Goal: Task Accomplishment & Management: Manage account settings

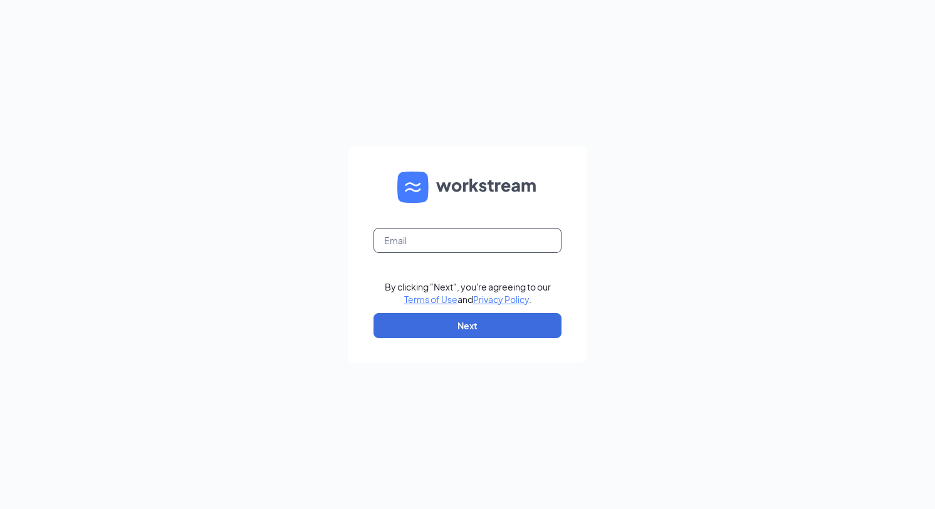
click at [432, 244] on input "text" at bounding box center [467, 240] width 188 height 25
type input "[EMAIL_ADDRESS][DOMAIN_NAME]"
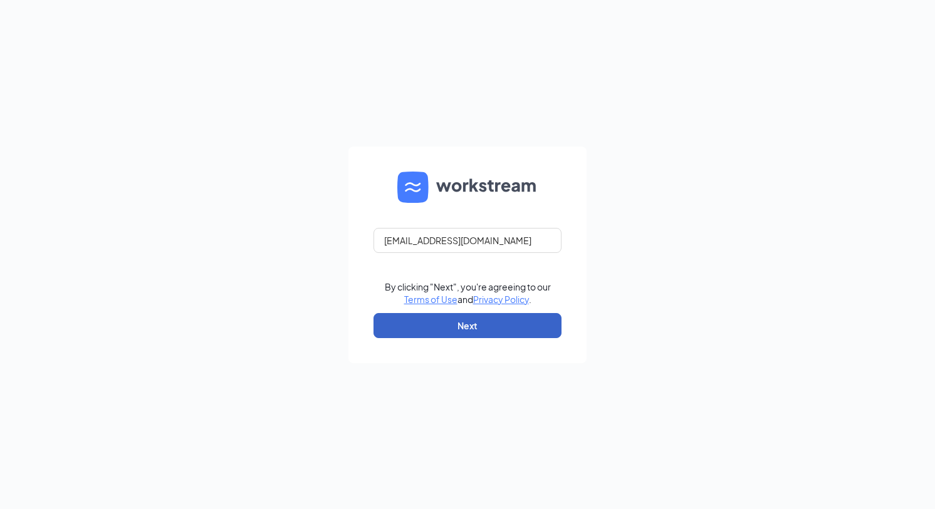
click at [490, 333] on button "Next" at bounding box center [467, 325] width 188 height 25
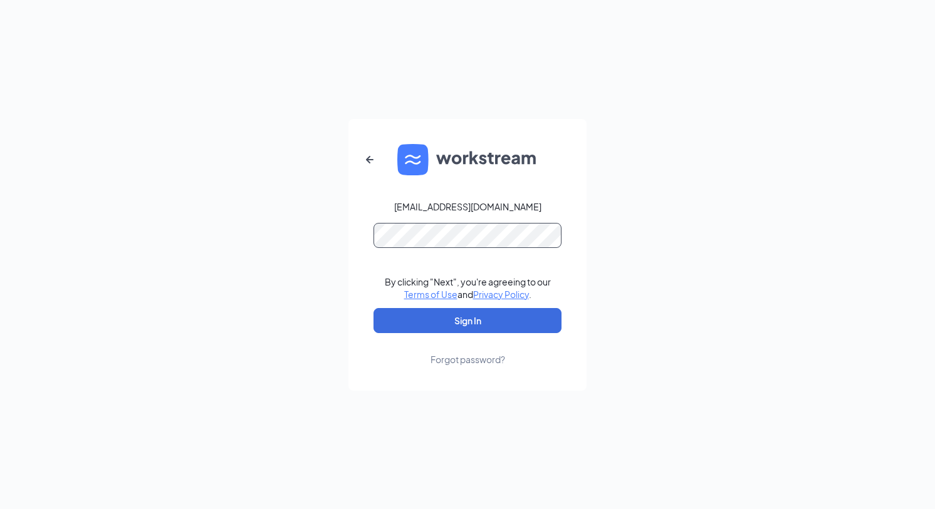
click at [373, 308] on button "Sign In" at bounding box center [467, 320] width 188 height 25
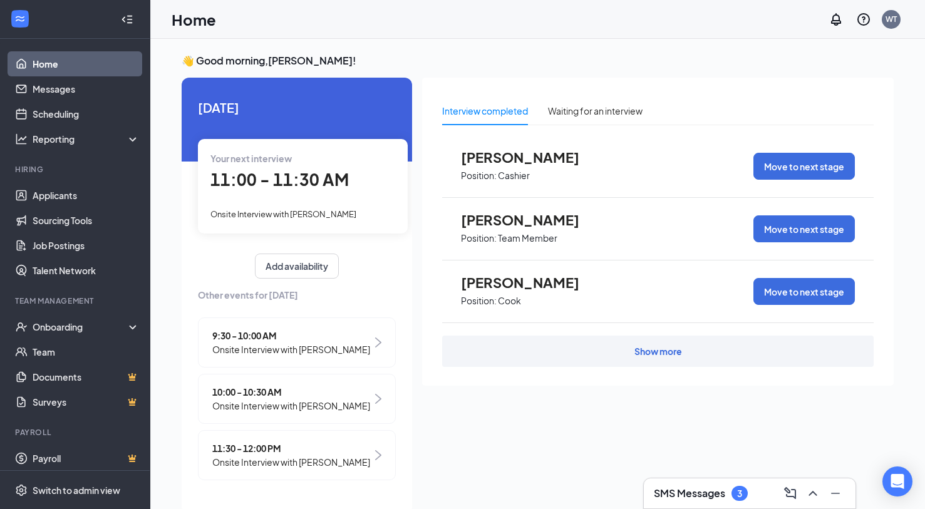
click at [297, 202] on div "Your next interview 11:00 - 11:30 AM Onsite Interview with Brianna Sanderson" at bounding box center [303, 186] width 210 height 94
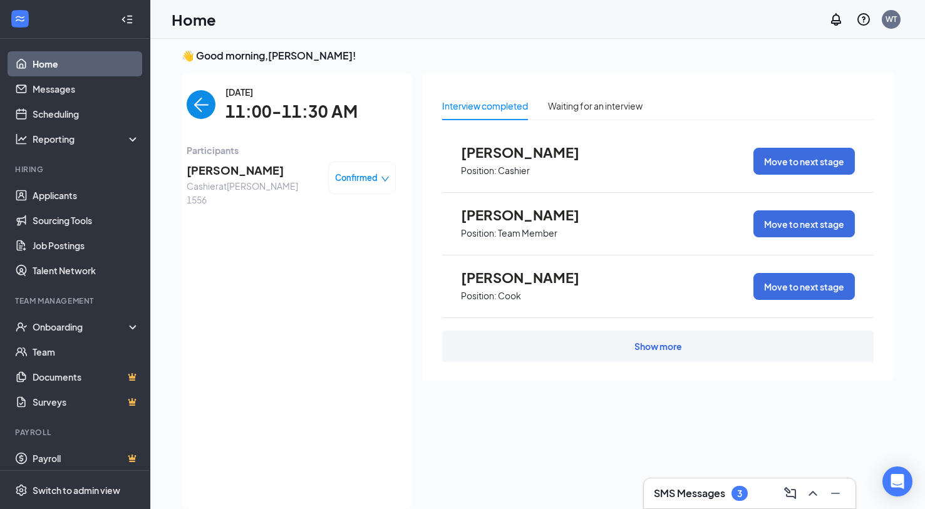
click at [338, 179] on span "Confirmed" at bounding box center [356, 178] width 43 height 13
click at [324, 234] on span "Mark complete" at bounding box center [324, 235] width 63 height 14
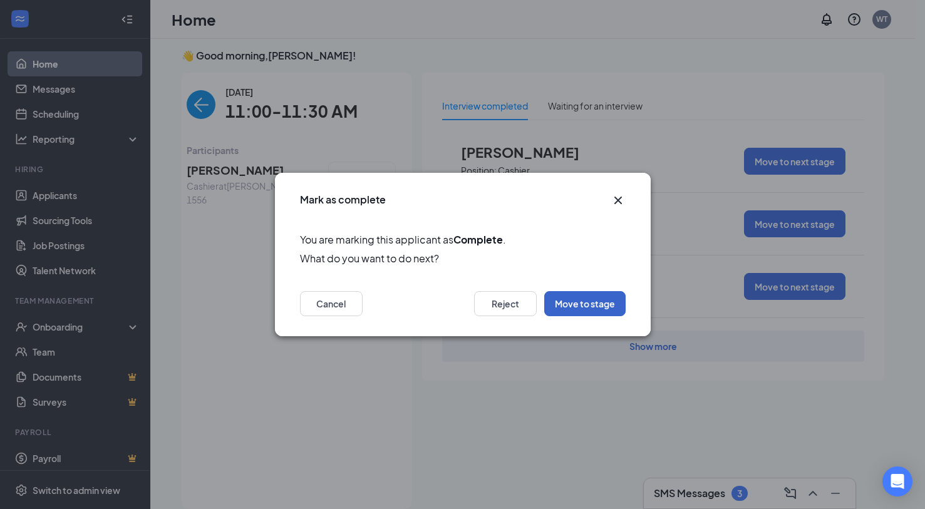
click at [594, 301] on button "Move to stage" at bounding box center [584, 303] width 81 height 25
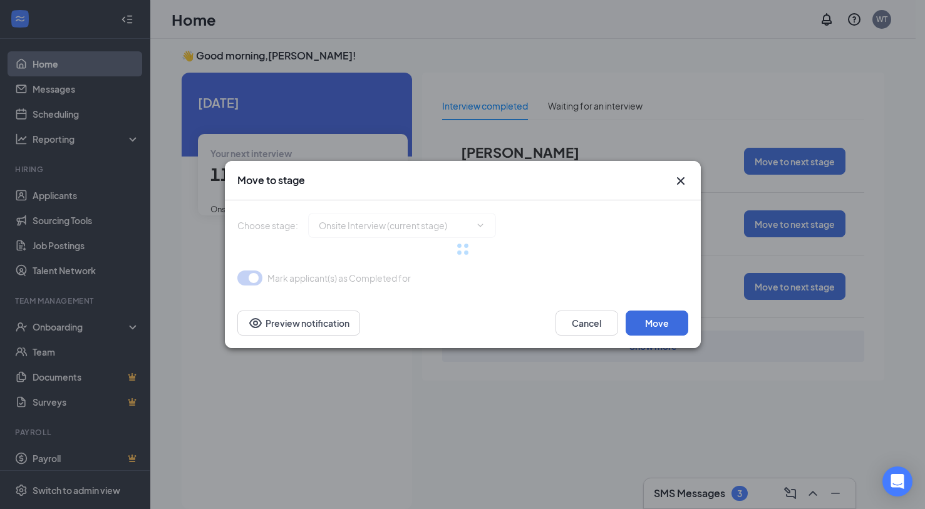
type input "Hiring Complete (final stage)"
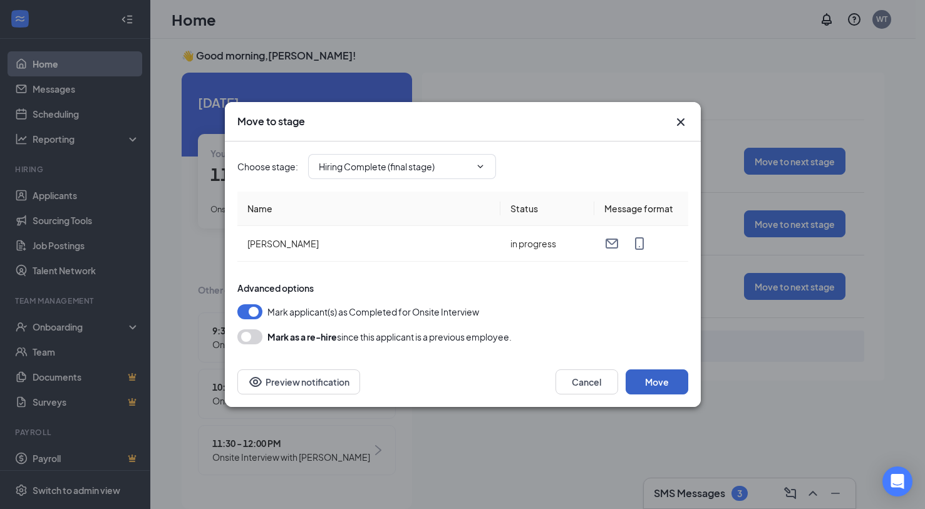
click at [643, 376] on button "Move" at bounding box center [657, 382] width 63 height 25
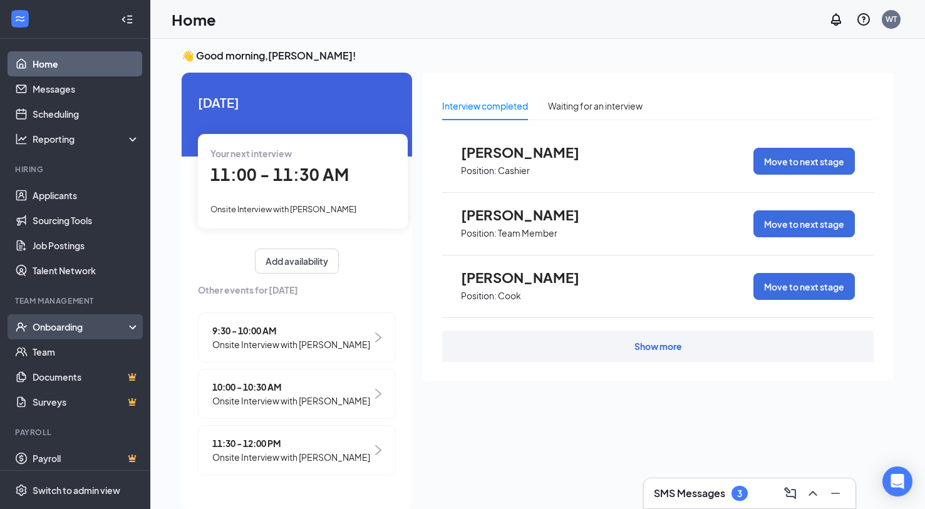
click at [59, 333] on div "Onboarding" at bounding box center [81, 327] width 96 height 13
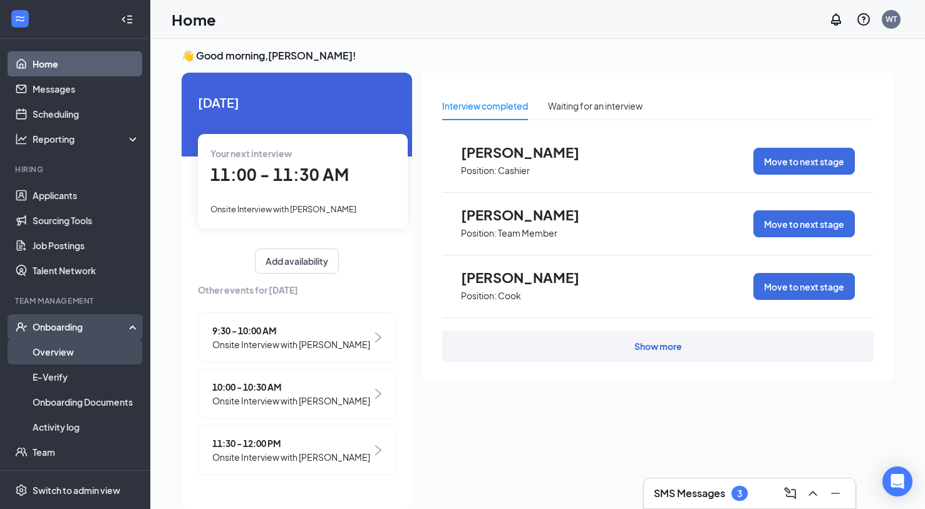
click at [59, 355] on link "Overview" at bounding box center [86, 352] width 107 height 25
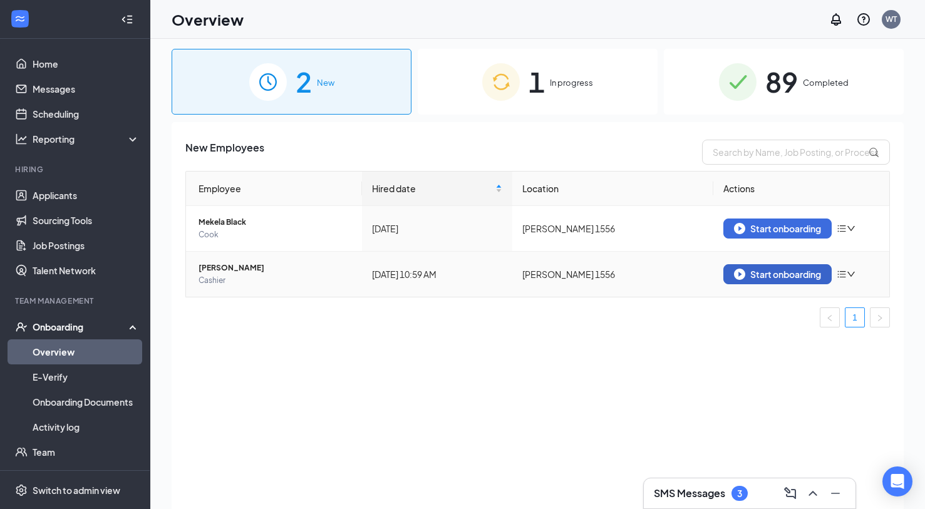
click at [797, 279] on div "Start onboarding" at bounding box center [777, 274] width 87 height 11
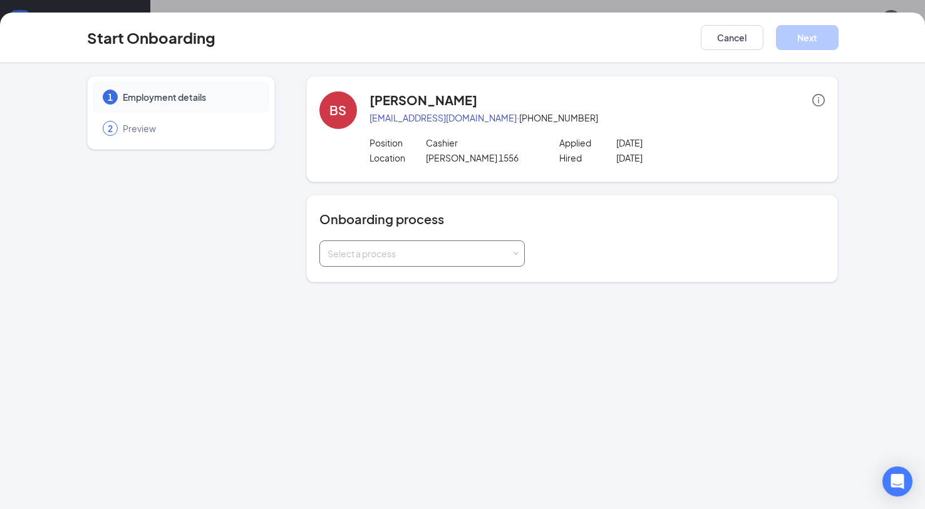
click at [479, 252] on div "Select a process" at bounding box center [420, 253] width 184 height 13
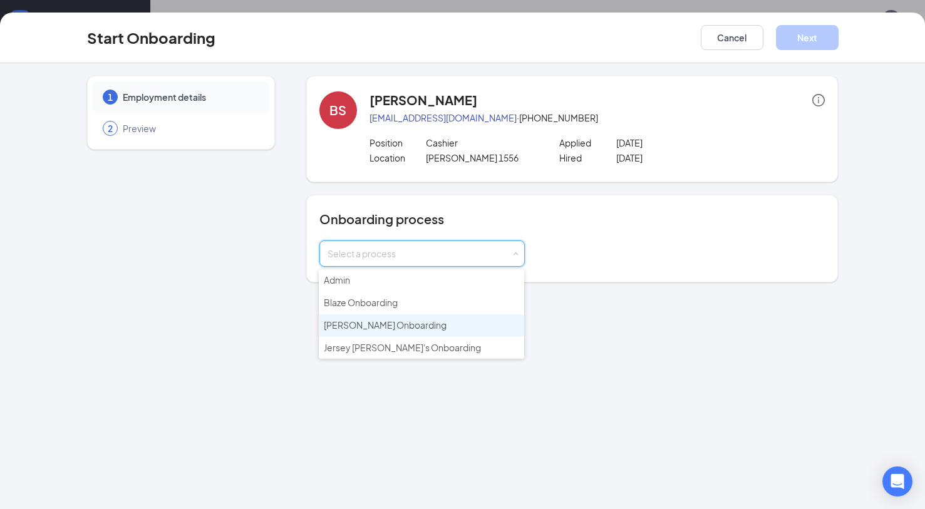
click at [410, 333] on li "Hardee's Onboarding" at bounding box center [421, 325] width 205 height 23
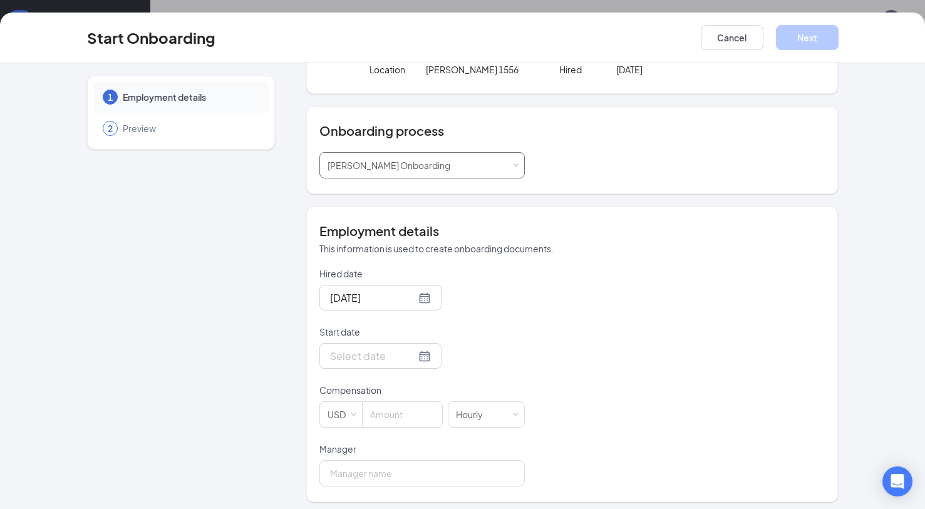
scroll to position [94, 0]
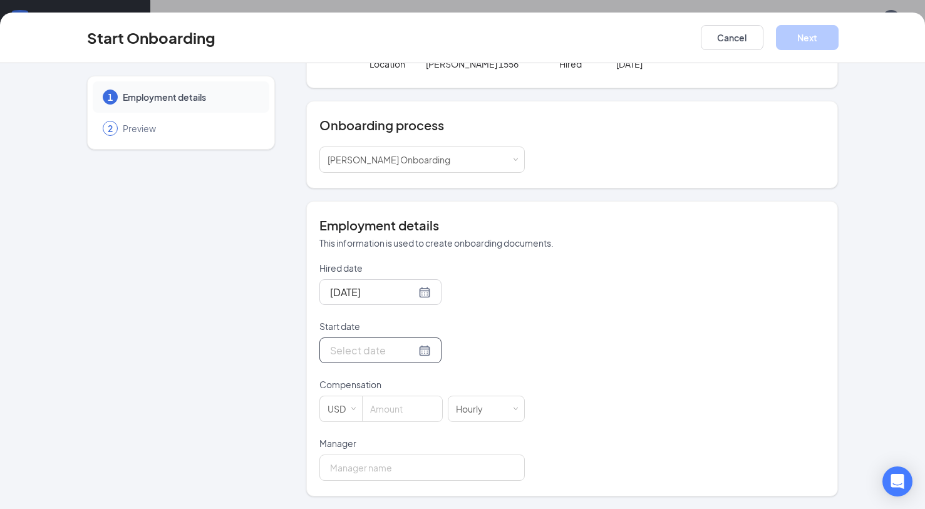
click at [410, 351] on div at bounding box center [380, 351] width 101 height 16
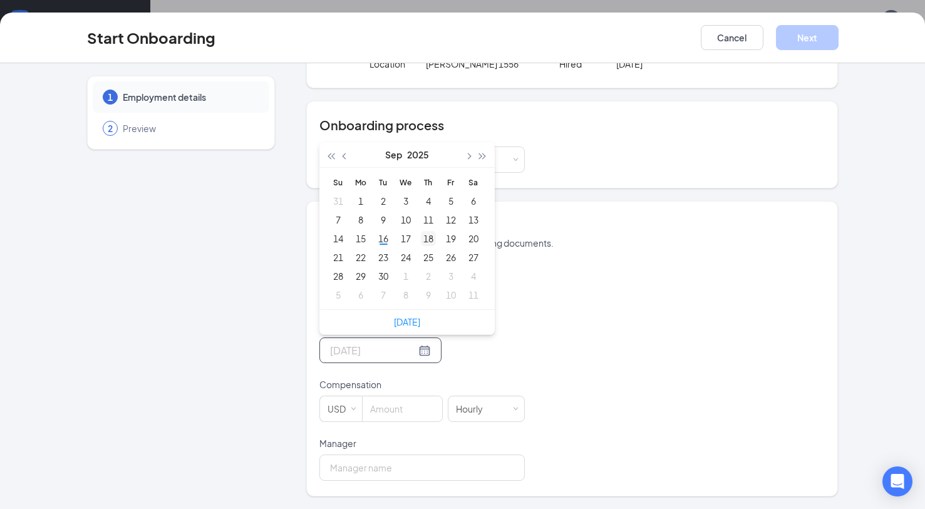
type input "Sep 18, 2025"
click at [430, 237] on div "18" at bounding box center [428, 238] width 15 height 15
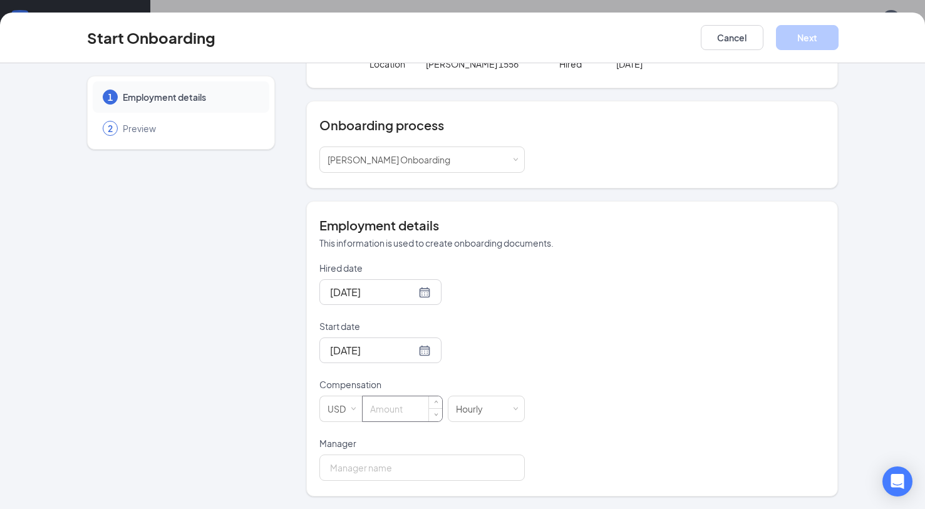
click at [385, 410] on input at bounding box center [403, 409] width 80 height 25
type input "10"
click at [469, 469] on input "Manager" at bounding box center [421, 468] width 205 height 26
type input "William Tagay"
click at [810, 51] on div "Start Onboarding Cancel Next" at bounding box center [462, 38] width 925 height 51
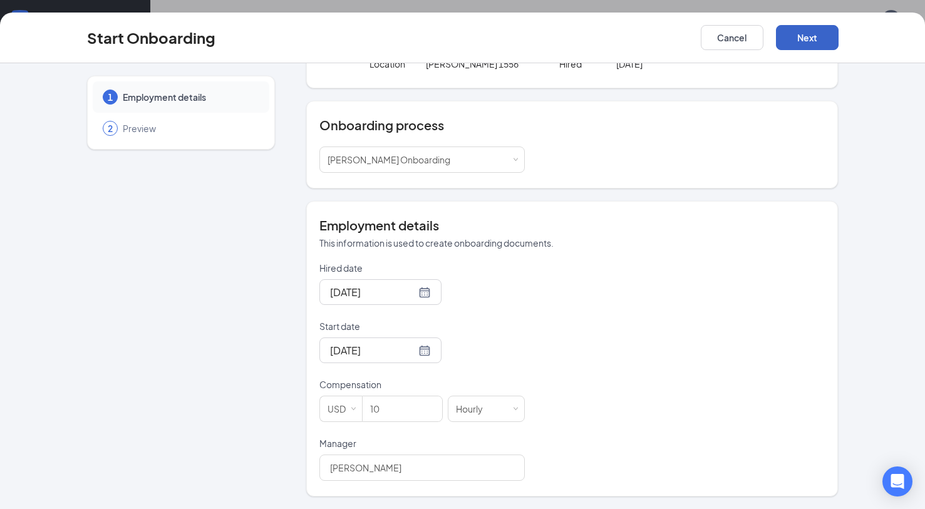
click at [814, 40] on button "Next" at bounding box center [807, 37] width 63 height 25
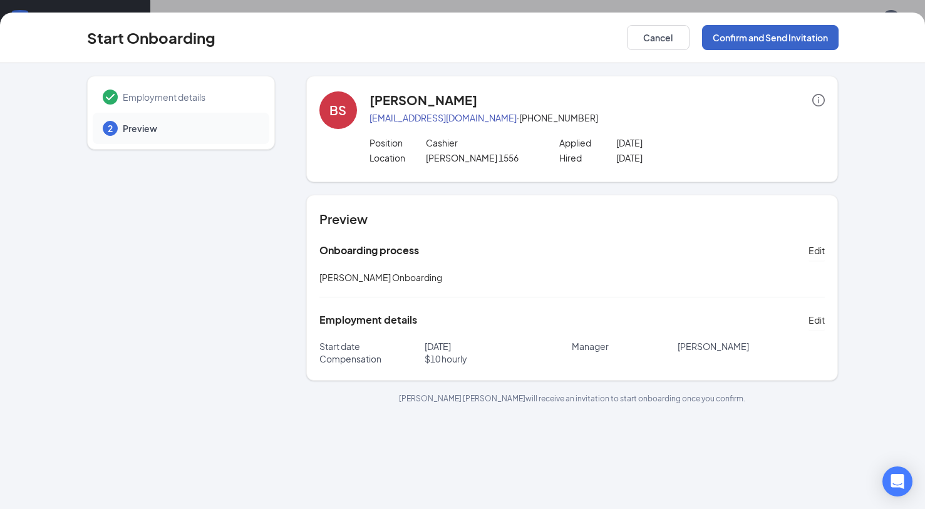
click at [814, 40] on button "Confirm and Send Invitation" at bounding box center [770, 37] width 137 height 25
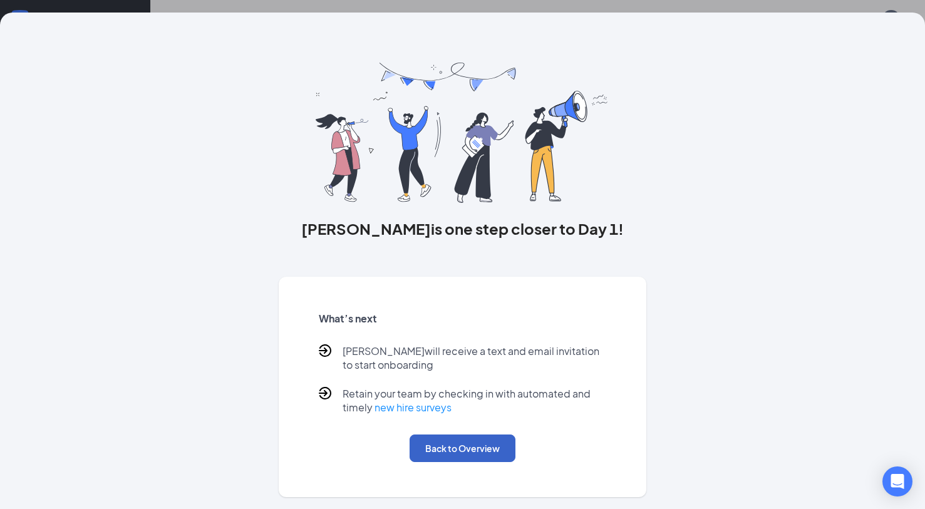
click at [455, 459] on button "Back to Overview" at bounding box center [463, 449] width 106 height 28
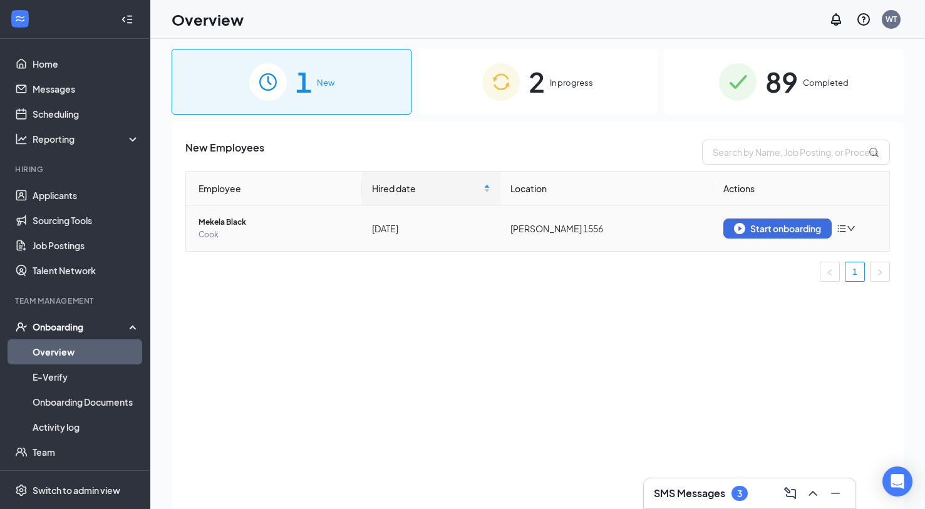
click at [851, 229] on icon "down" at bounding box center [851, 228] width 9 height 9
click at [808, 257] on div "Remove from onboarding" at bounding box center [781, 255] width 135 height 13
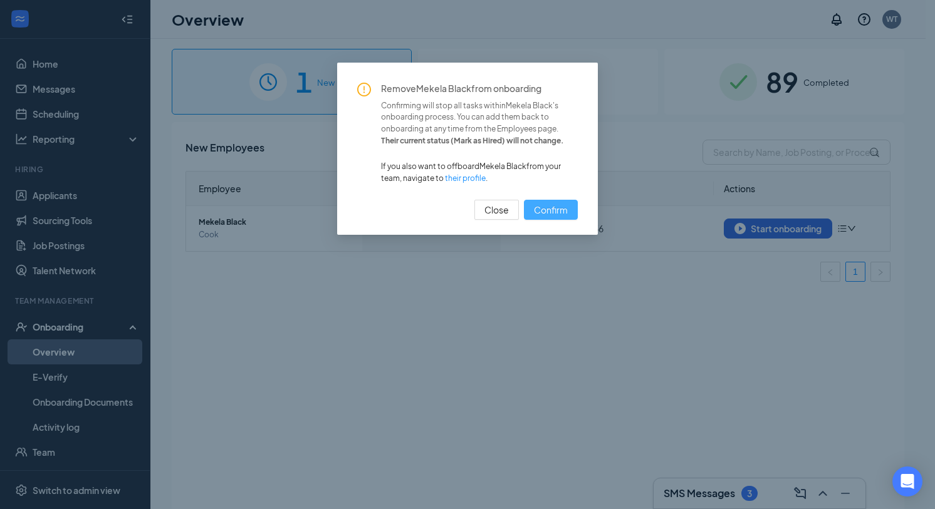
click at [537, 210] on span "Confirm" at bounding box center [551, 210] width 34 height 14
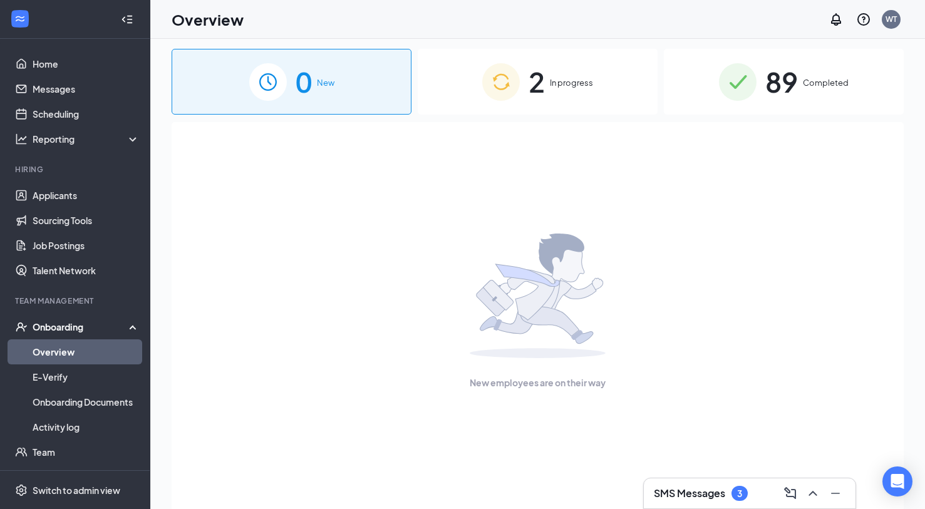
click at [83, 330] on div "Onboarding" at bounding box center [81, 327] width 96 height 13
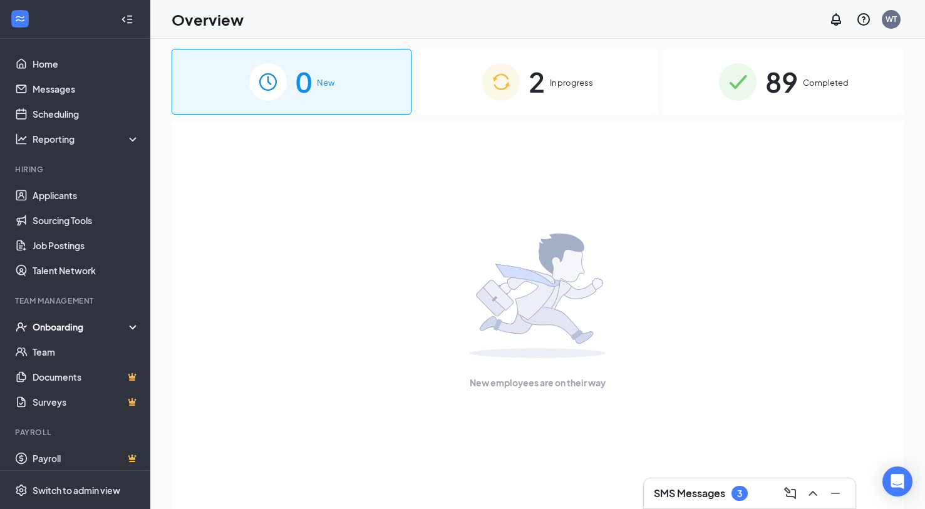
click at [82, 331] on div "Onboarding" at bounding box center [81, 327] width 96 height 13
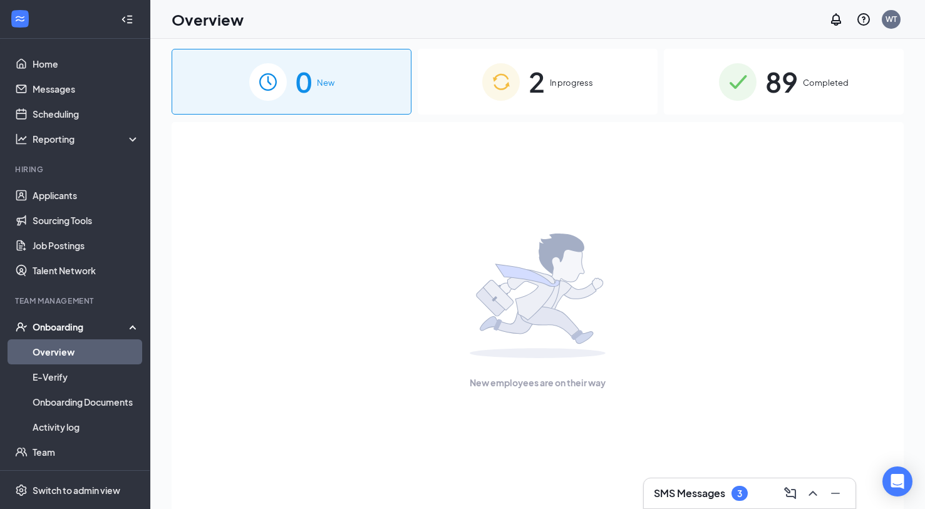
click at [76, 345] on link "Overview" at bounding box center [86, 352] width 107 height 25
click at [547, 88] on div "2 In progress" at bounding box center [538, 82] width 240 height 66
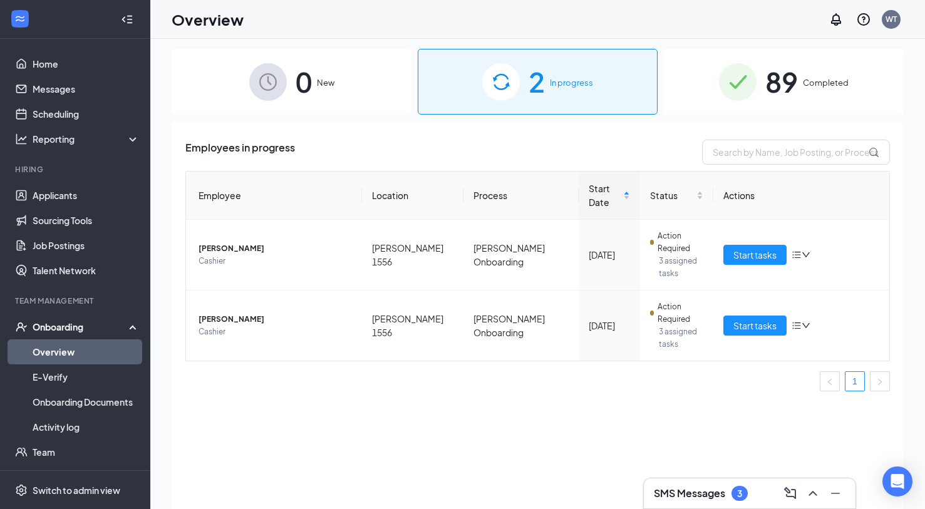
drag, startPoint x: 775, startPoint y: 115, endPoint x: 777, endPoint y: 123, distance: 9.1
click at [781, 117] on div "0 New 2 In progress 89 Completed Employees in progress Employee Location Proces…" at bounding box center [538, 297] width 732 height 497
click at [46, 69] on link "Home" at bounding box center [86, 63] width 107 height 25
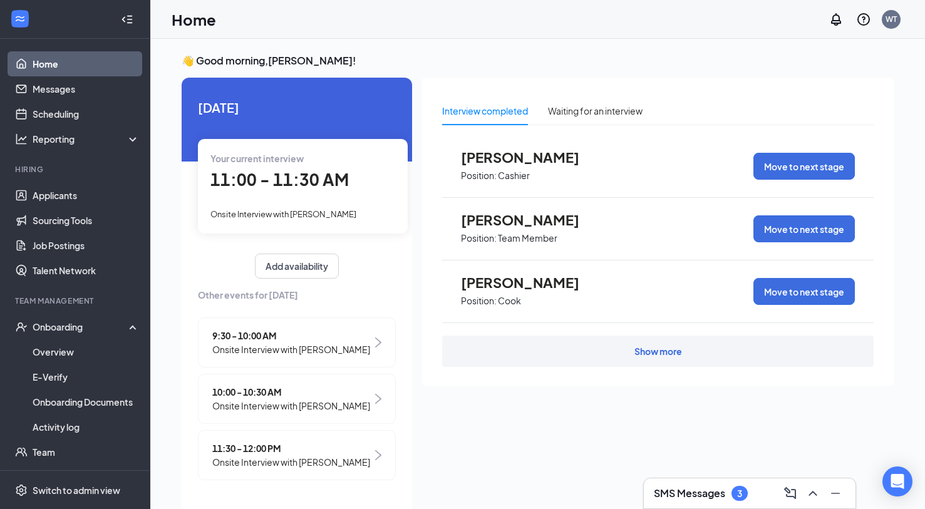
click at [659, 351] on div "Show more" at bounding box center [659, 351] width 48 height 13
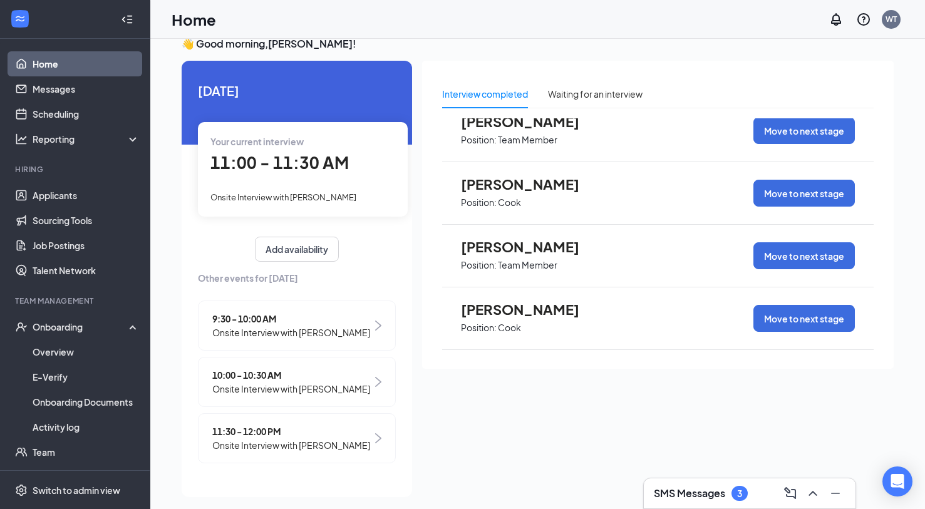
scroll to position [26, 0]
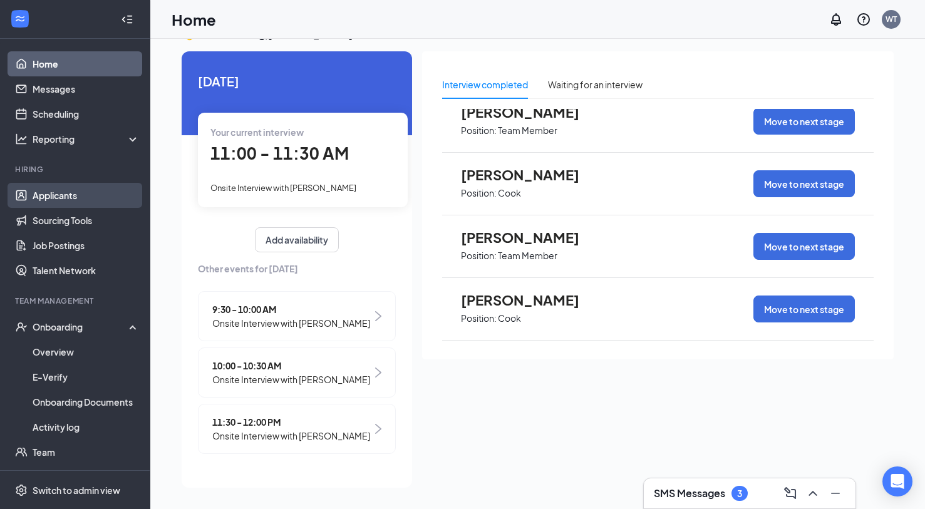
click at [52, 194] on link "Applicants" at bounding box center [86, 195] width 107 height 25
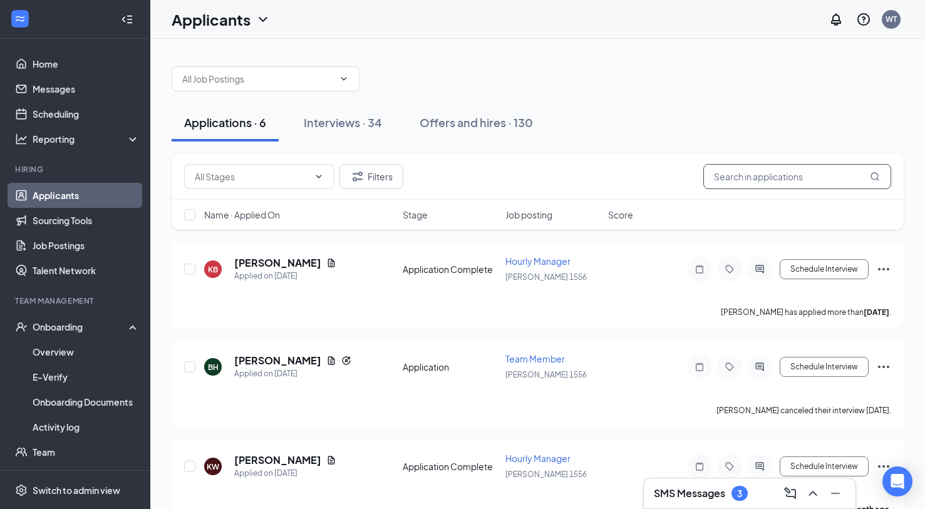
click at [749, 182] on input "text" at bounding box center [797, 176] width 188 height 25
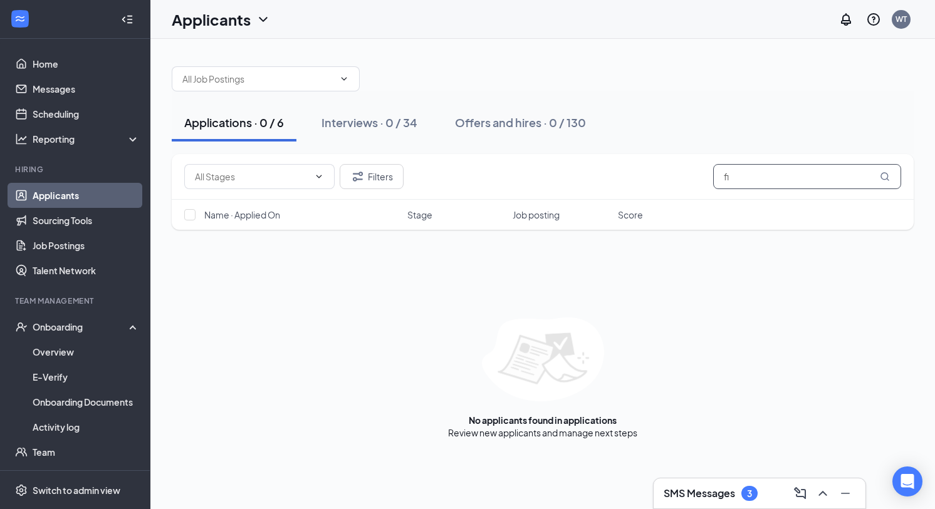
type input "f"
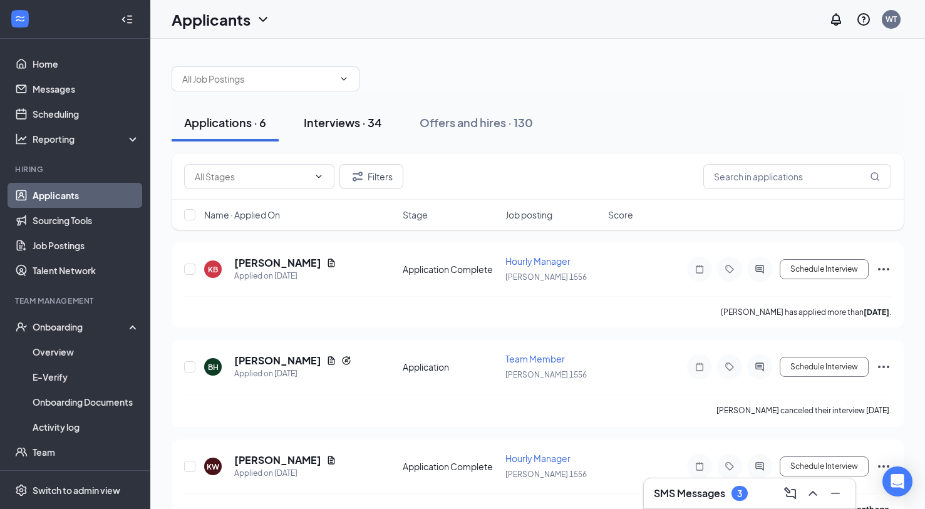
click at [347, 128] on div "Interviews · 34" at bounding box center [343, 123] width 78 height 16
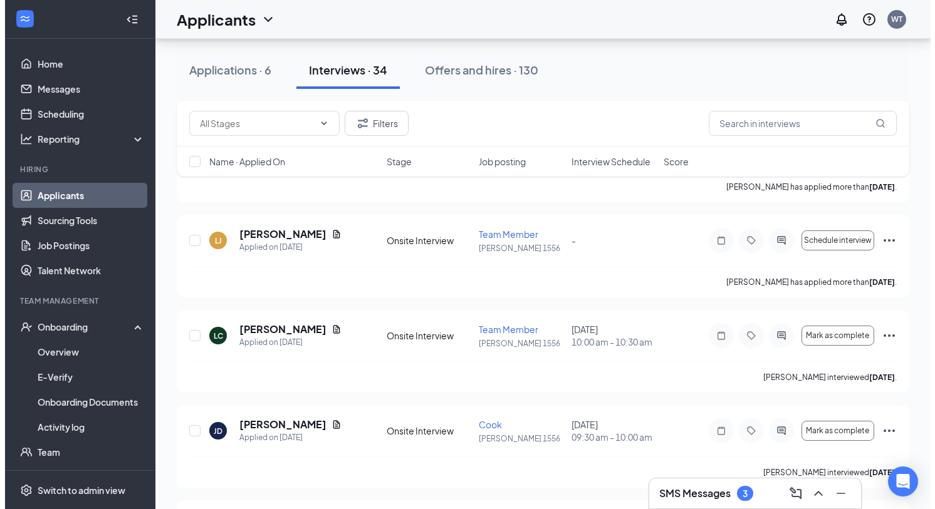
scroll to position [251, 0]
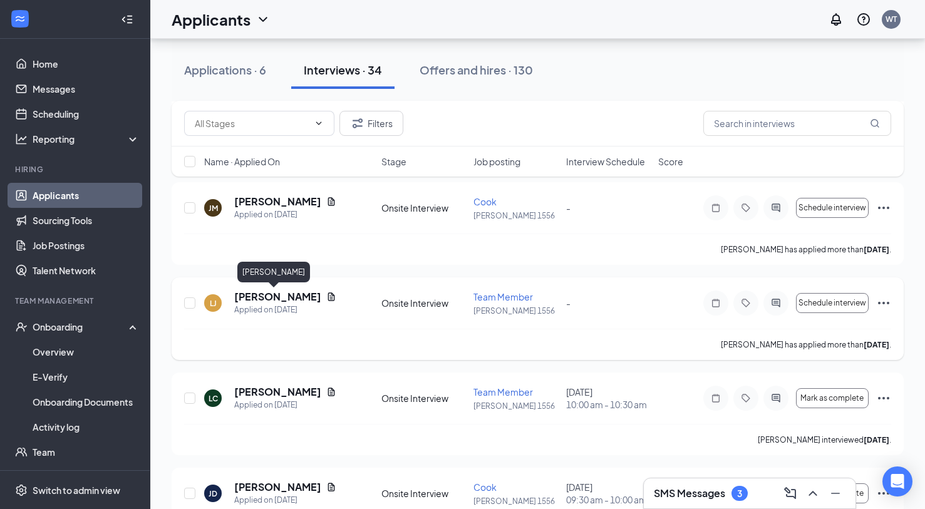
click at [262, 297] on h5 "Luther Jones" at bounding box center [277, 297] width 87 height 14
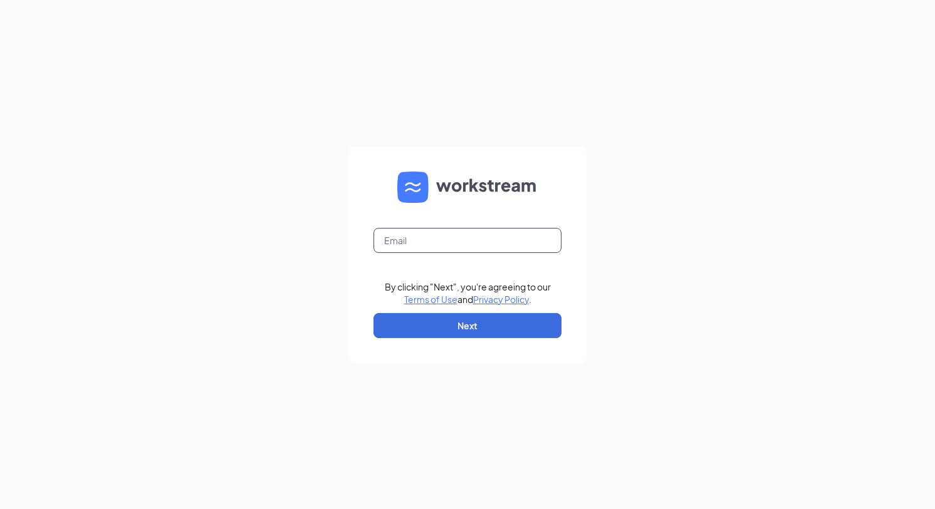
click at [428, 235] on input "text" at bounding box center [467, 240] width 188 height 25
type input "[EMAIL_ADDRESS][DOMAIN_NAME]"
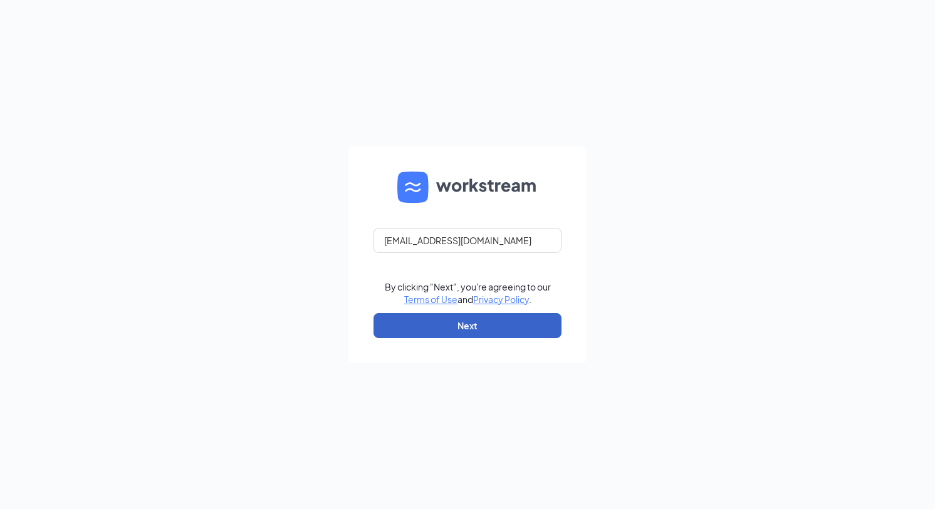
click at [437, 320] on button "Next" at bounding box center [467, 325] width 188 height 25
